Goal: Check status: Check status

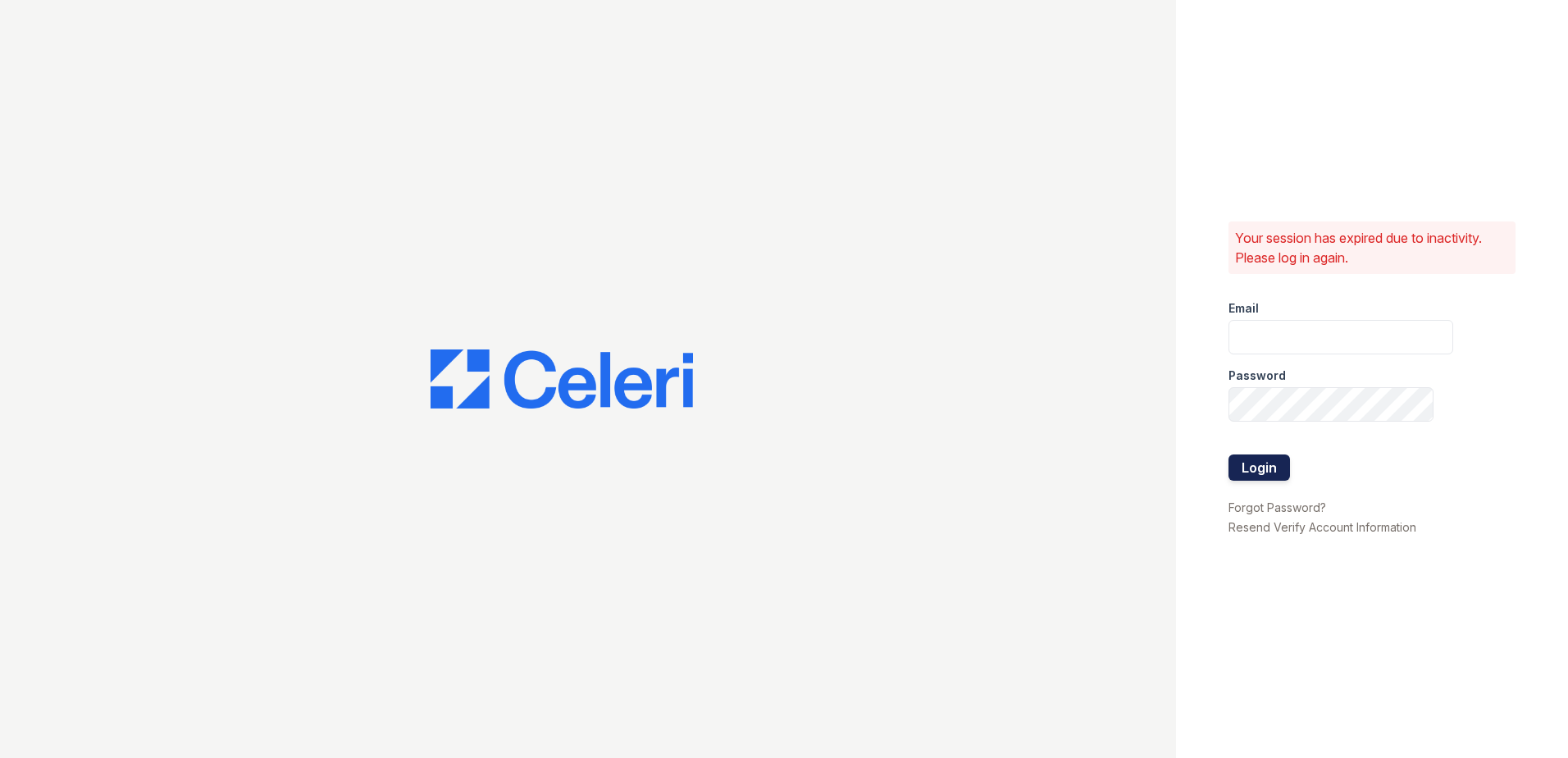
type input "renewchesapeake@trinity-pm.com"
click at [1261, 469] on button "Login" at bounding box center [1259, 467] width 61 height 26
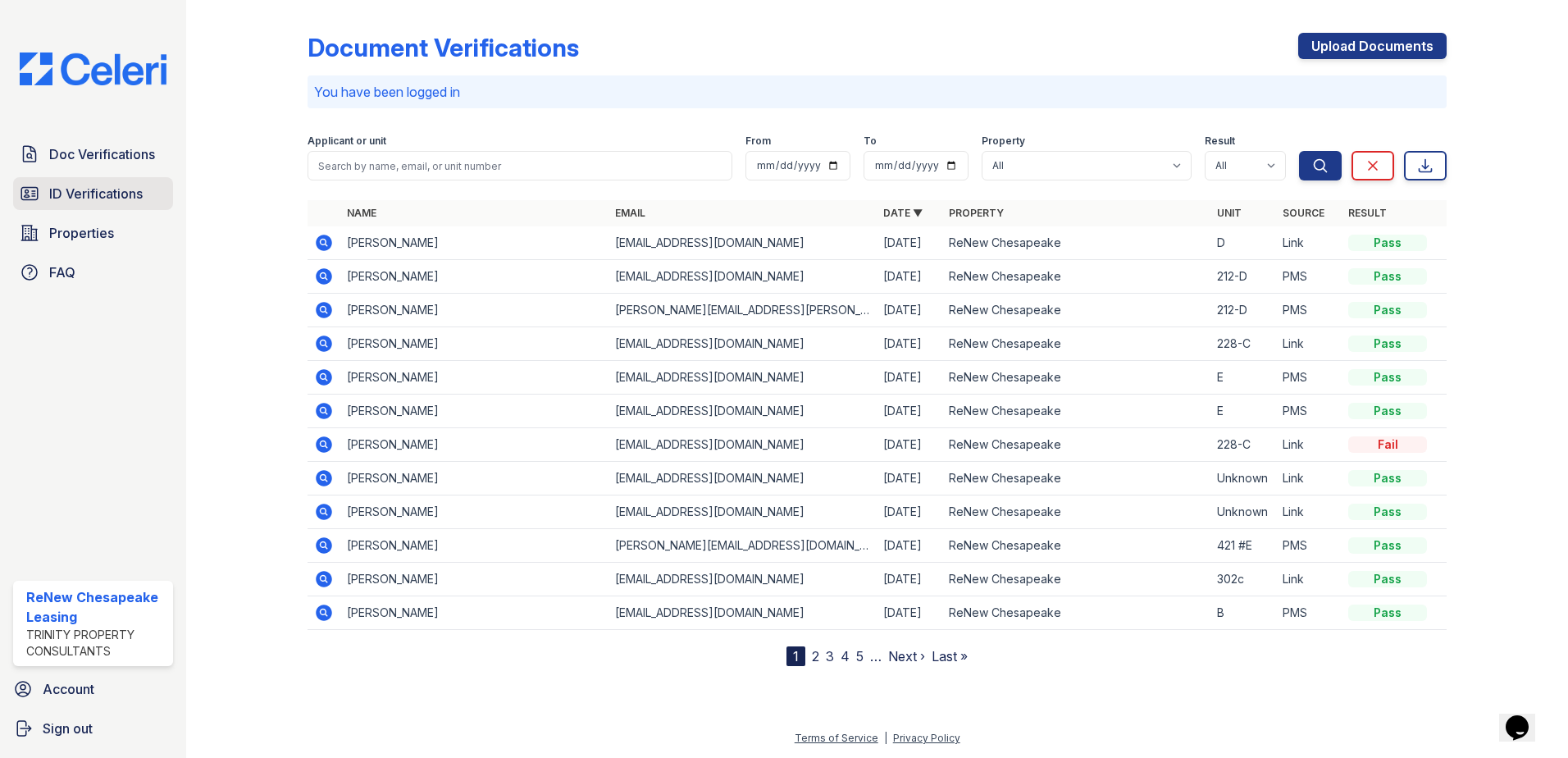
drag, startPoint x: 51, startPoint y: 211, endPoint x: 64, endPoint y: 197, distance: 19.1
click at [63, 199] on div "Doc Verifications ID Verifications Properties FAQ" at bounding box center [93, 214] width 173 height 151
click at [64, 197] on span "ID Verifications" at bounding box center [96, 193] width 93 height 19
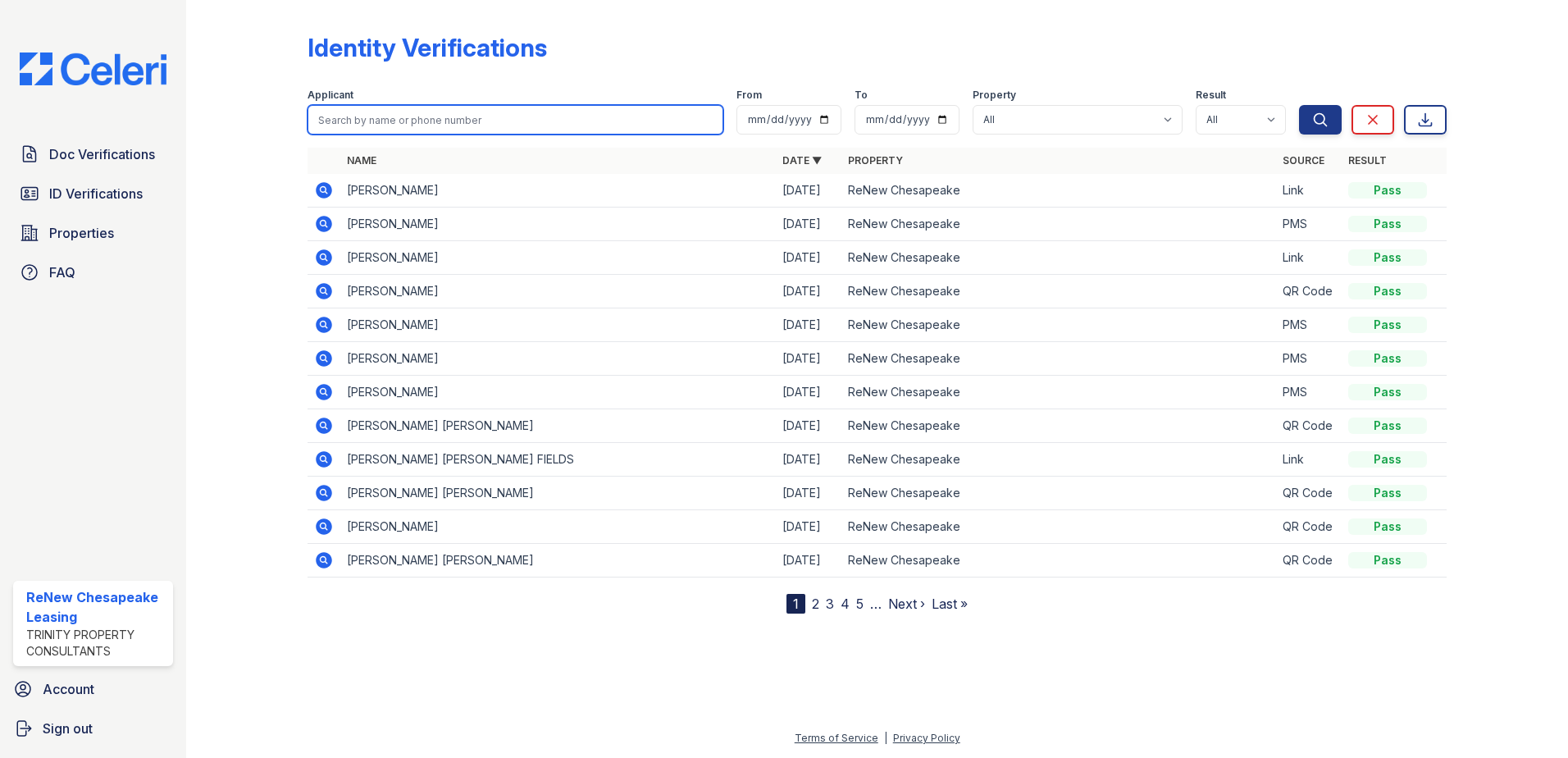
click at [492, 110] on input "search" at bounding box center [515, 119] width 416 height 29
type input "[PERSON_NAME]"
click at [1299, 105] on button "Search" at bounding box center [1320, 119] width 43 height 29
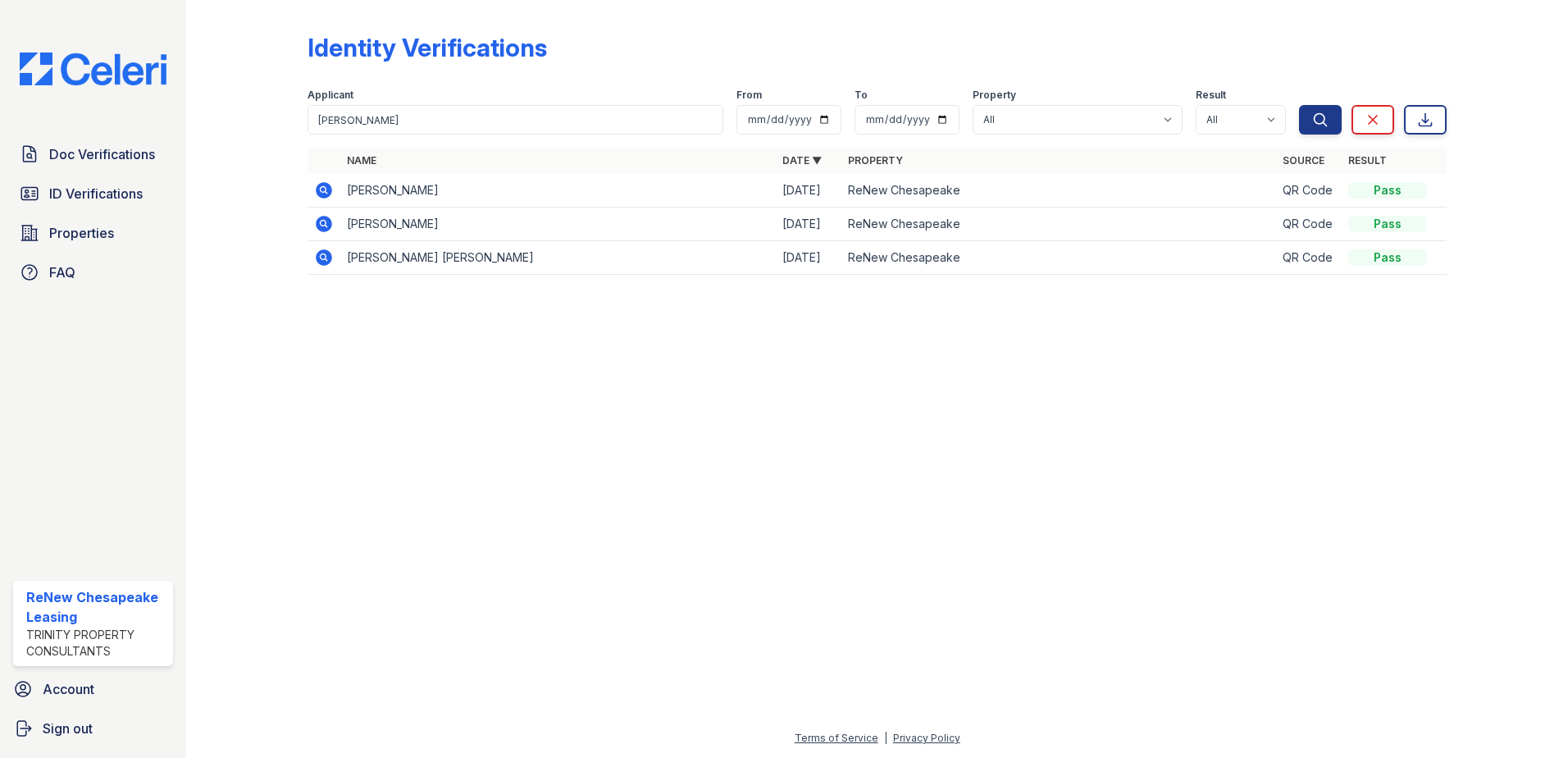
click at [332, 188] on icon at bounding box center [324, 190] width 19 height 19
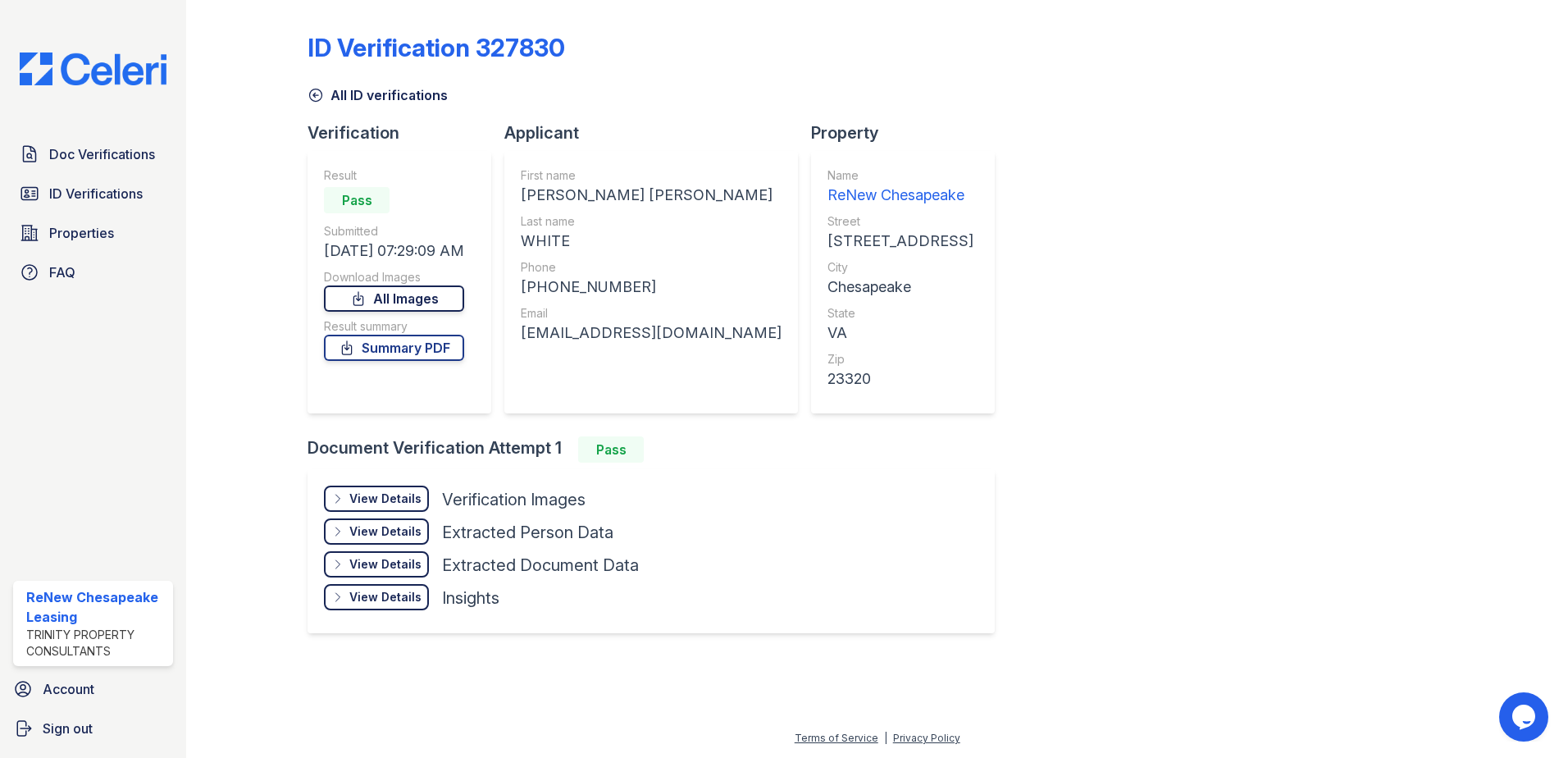
click at [455, 298] on link "All Images" at bounding box center [393, 299] width 140 height 26
click at [439, 352] on link "Summary PDF" at bounding box center [393, 347] width 140 height 26
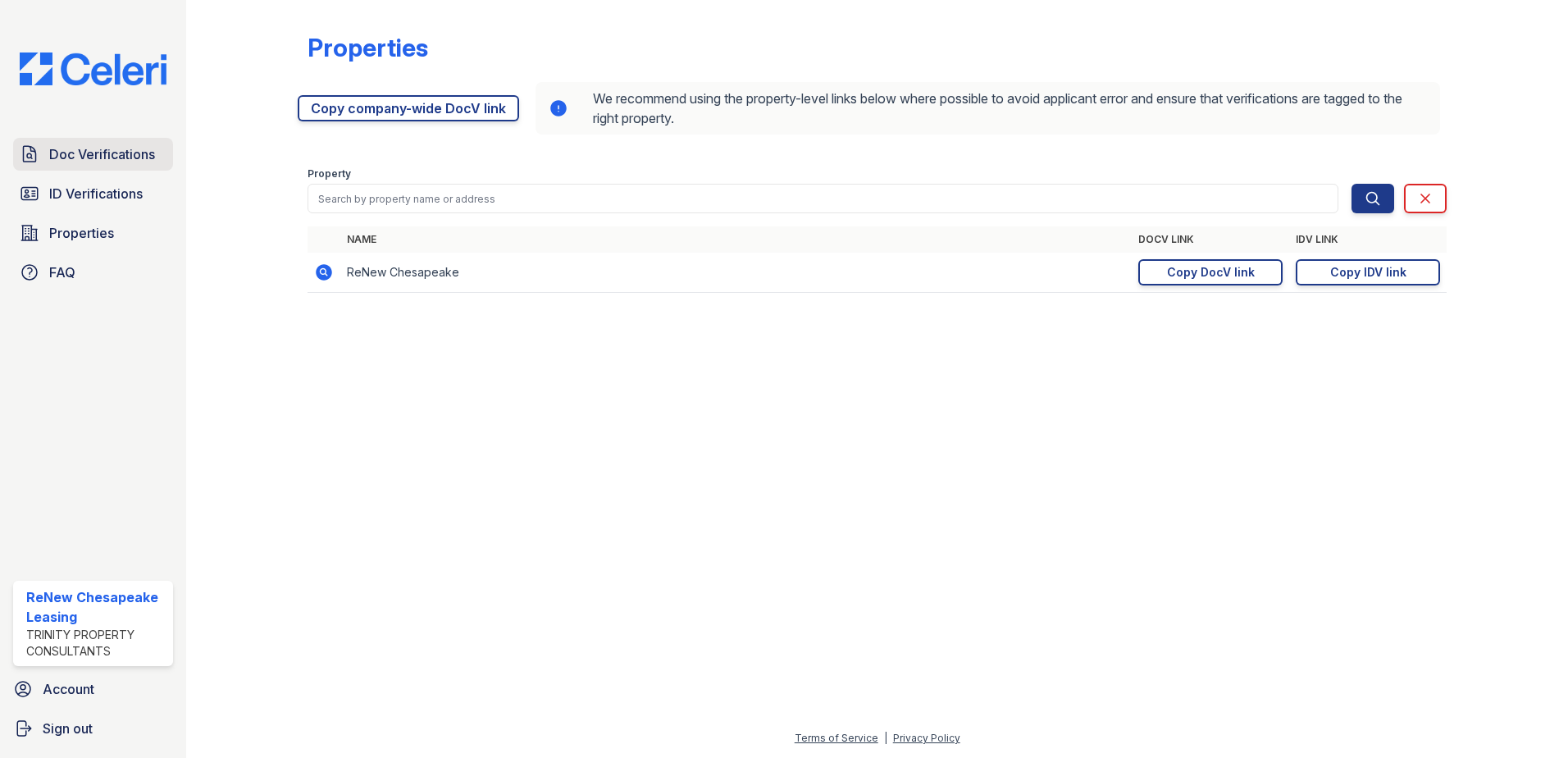
click at [80, 161] on span "Doc Verifications" at bounding box center [103, 154] width 106 height 19
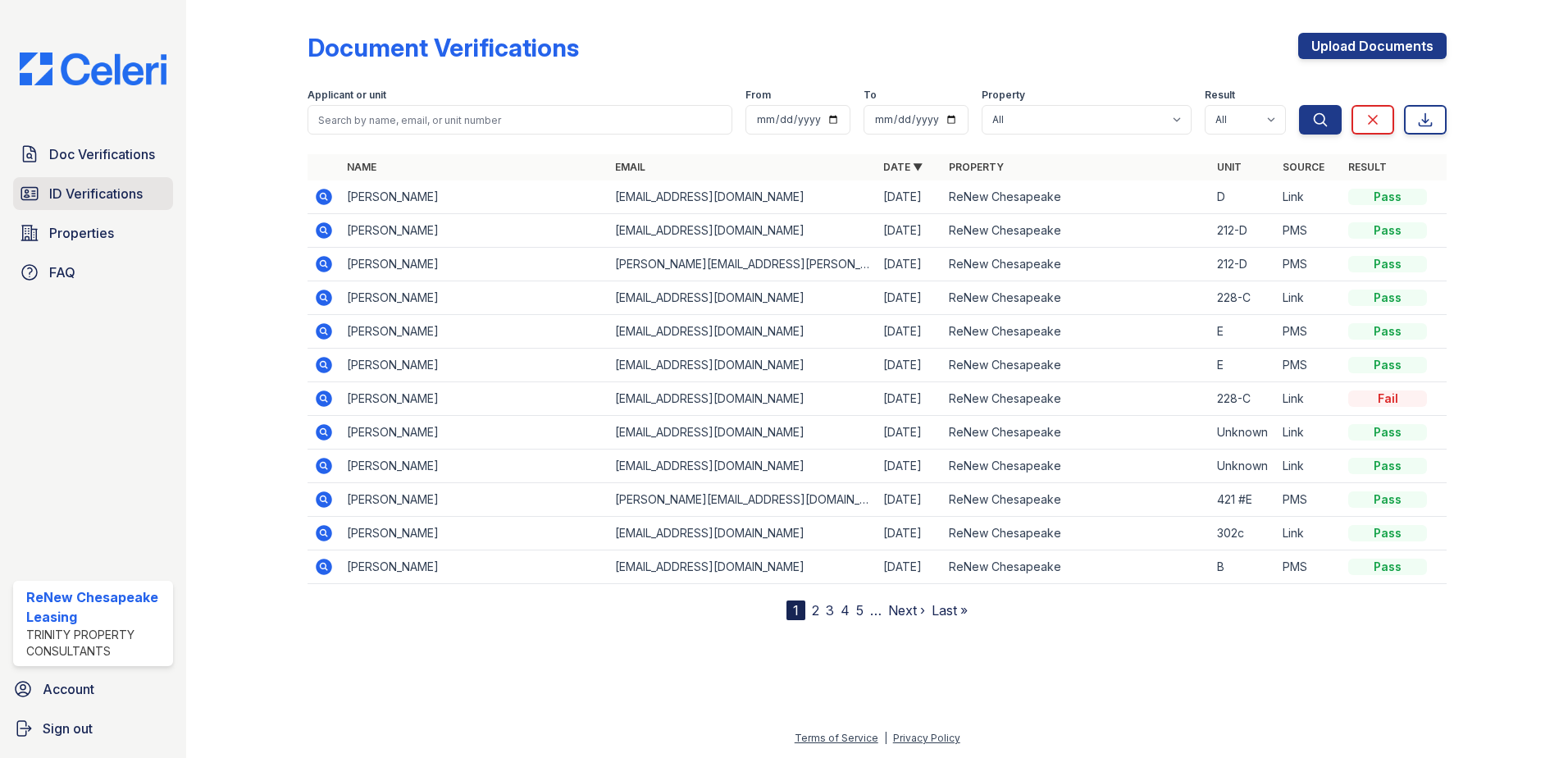
click at [73, 193] on span "ID Verifications" at bounding box center [96, 193] width 93 height 19
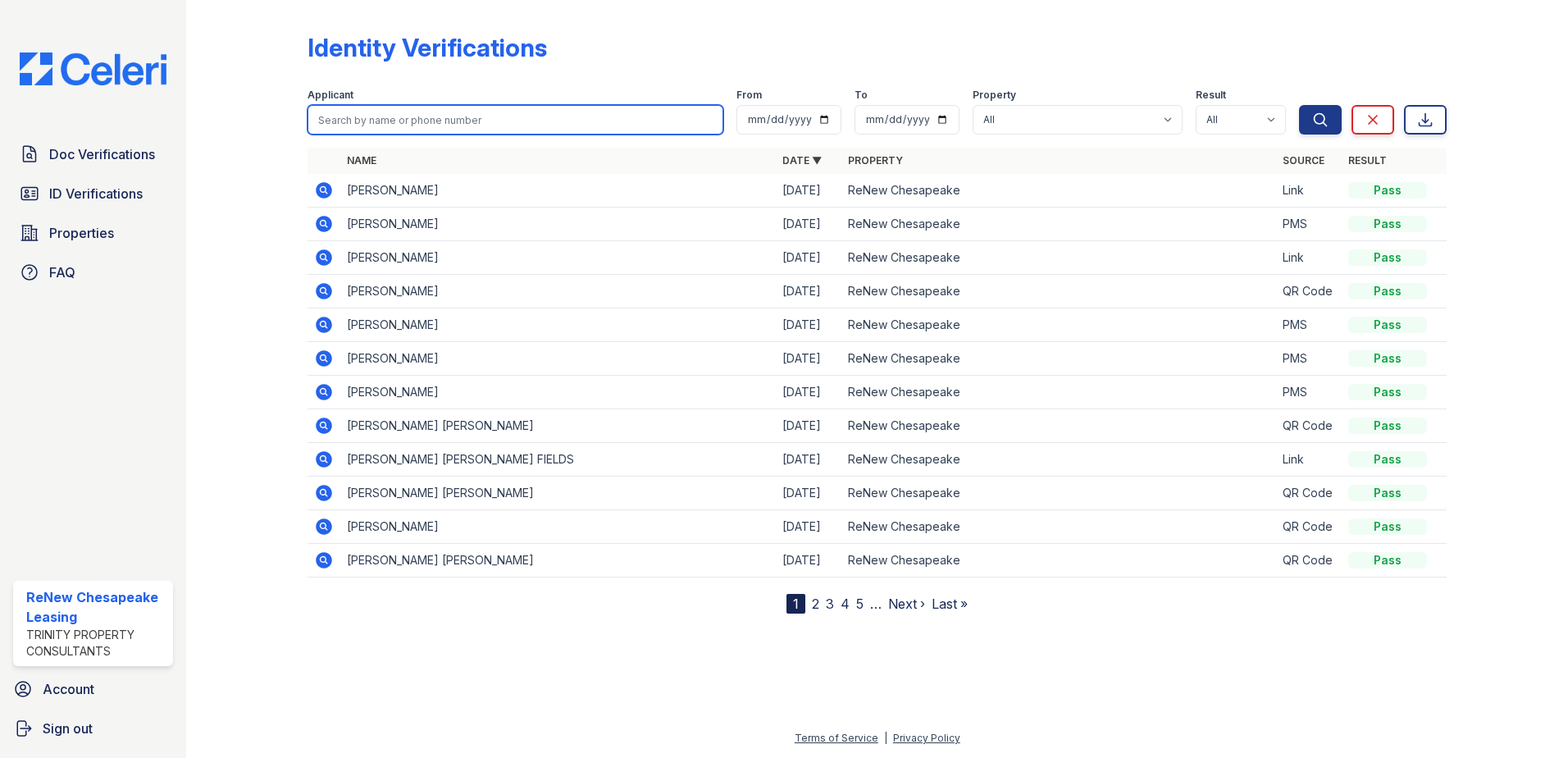
click at [456, 120] on input "search" at bounding box center [515, 119] width 416 height 29
click at [402, 123] on input "mel" at bounding box center [515, 119] width 416 height 29
type input "[PERSON_NAME]"
click at [1299, 105] on button "Search" at bounding box center [1320, 119] width 43 height 29
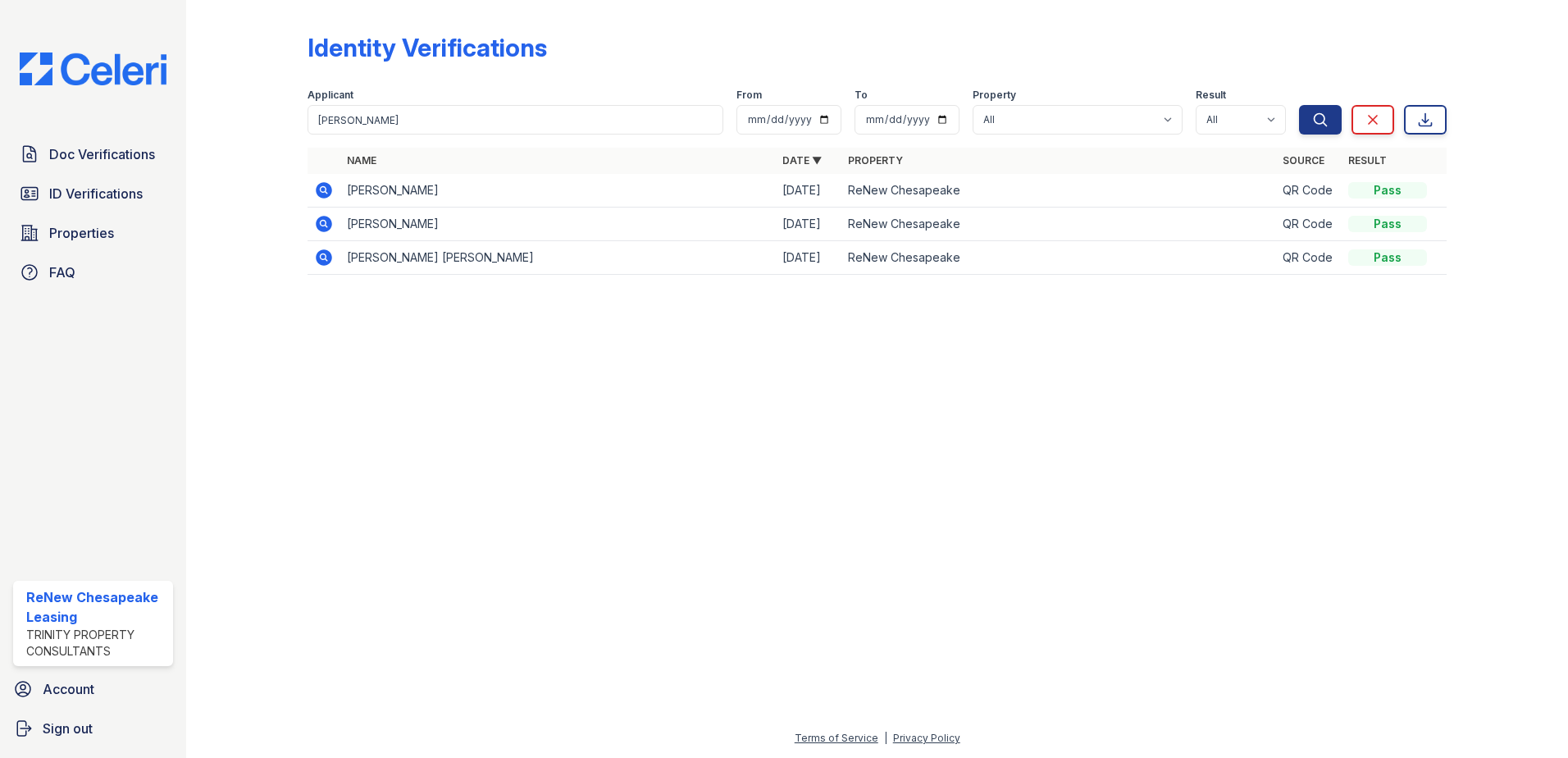
click at [457, 194] on td "[PERSON_NAME]" at bounding box center [558, 191] width 436 height 34
click at [318, 196] on icon at bounding box center [324, 190] width 19 height 19
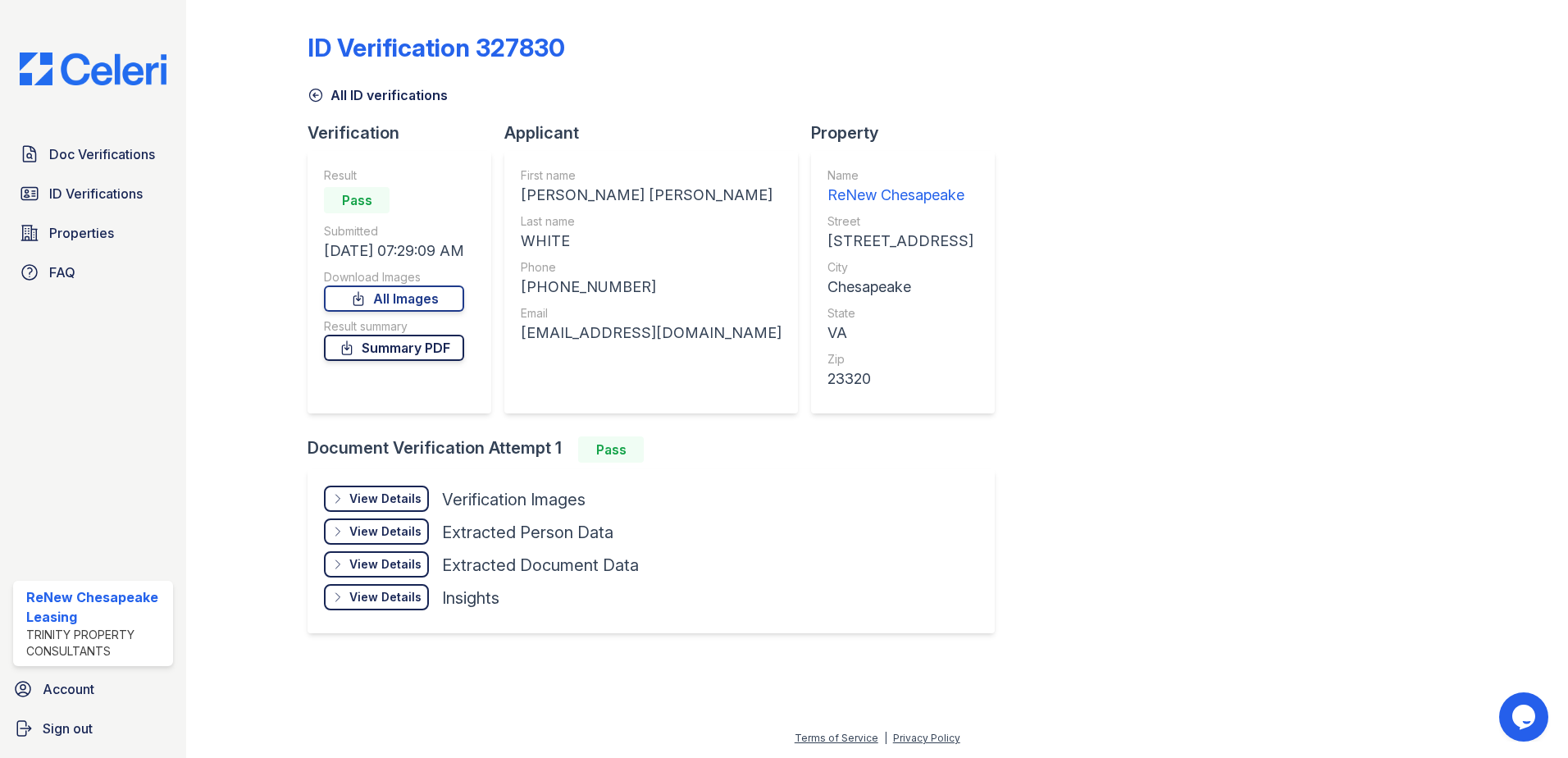
click at [410, 353] on link "Summary PDF" at bounding box center [393, 347] width 140 height 26
click at [75, 161] on span "Doc Verifications" at bounding box center [103, 154] width 106 height 19
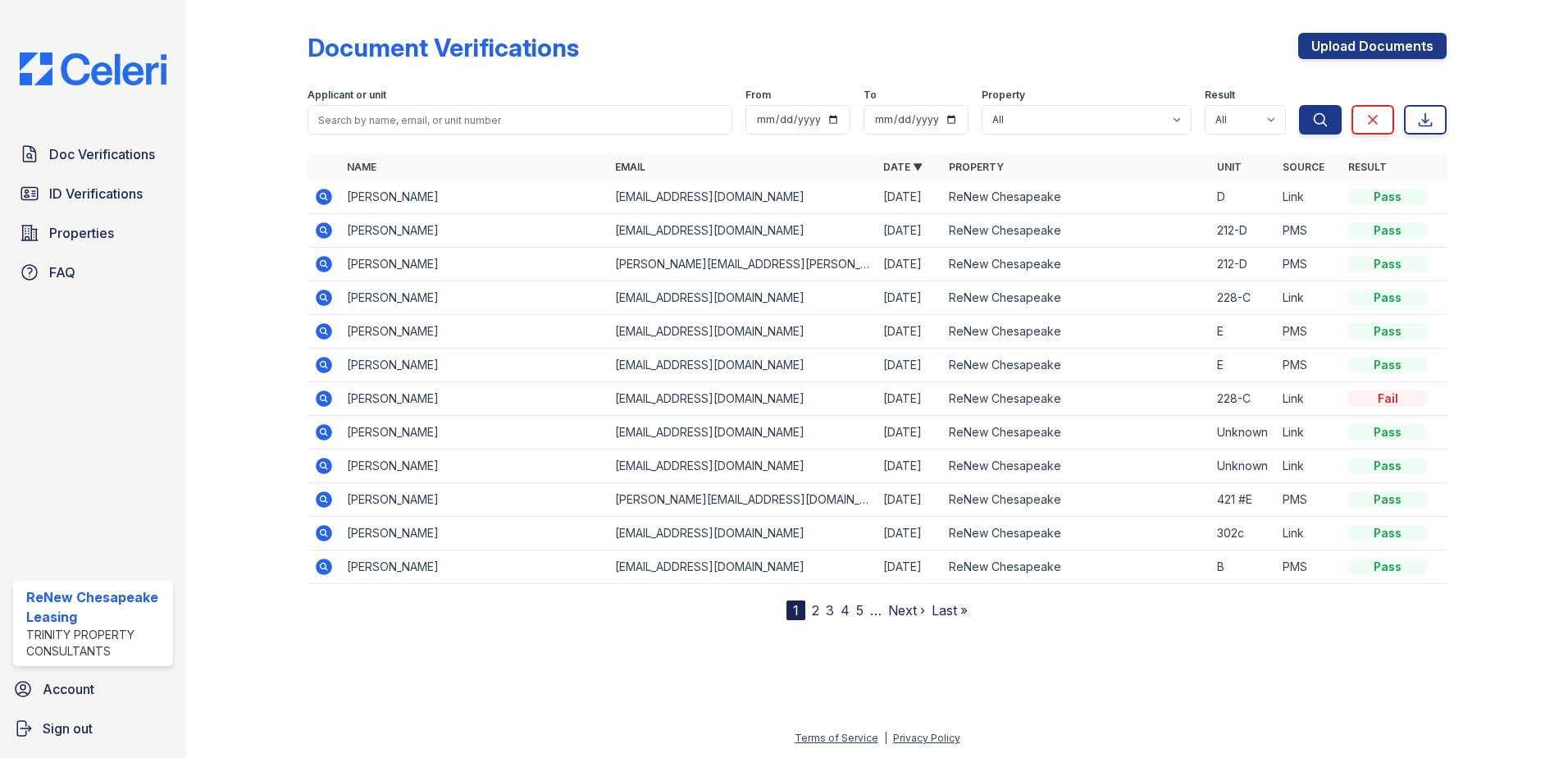
click at [323, 193] on icon at bounding box center [324, 196] width 19 height 19
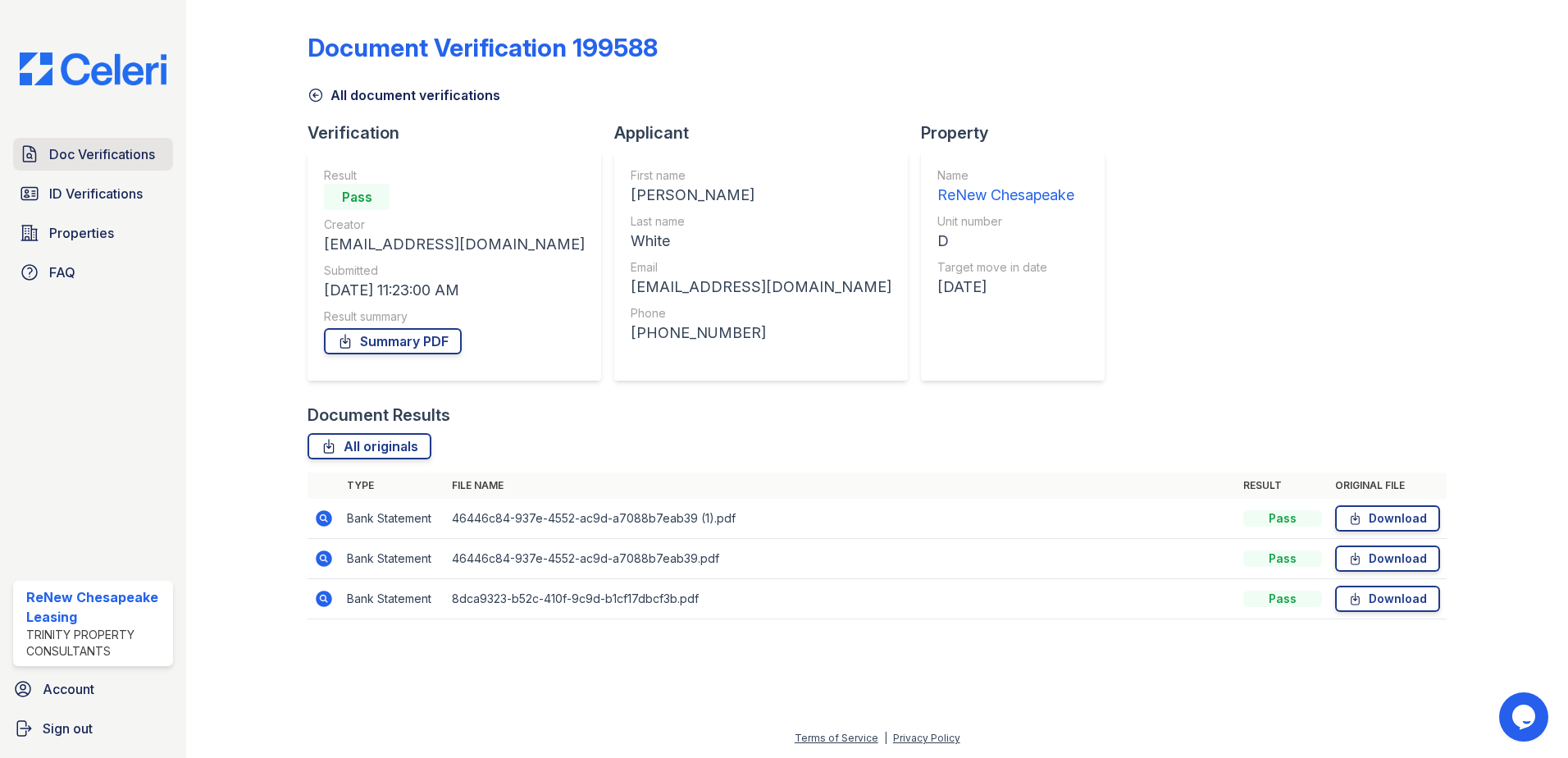
click at [77, 146] on span "Doc Verifications" at bounding box center [103, 154] width 106 height 19
